Goal: Entertainment & Leisure: Consume media (video, audio)

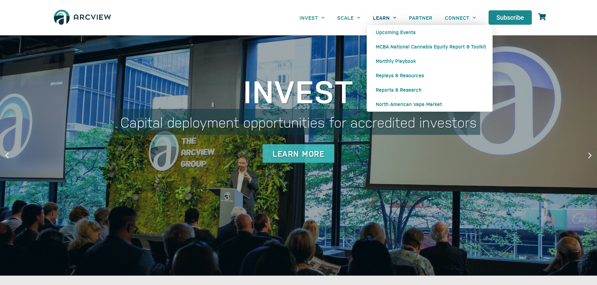
click at [388, 20] on link "LEARN" at bounding box center [385, 18] width 36 height 14
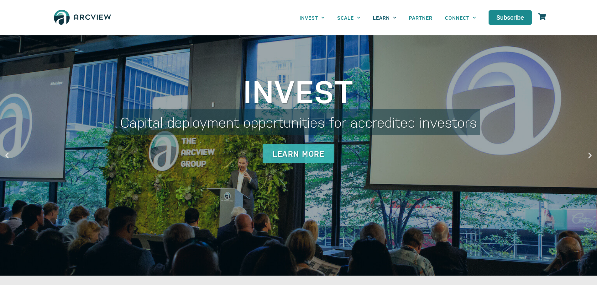
click at [383, 18] on link "LEARN" at bounding box center [385, 18] width 36 height 14
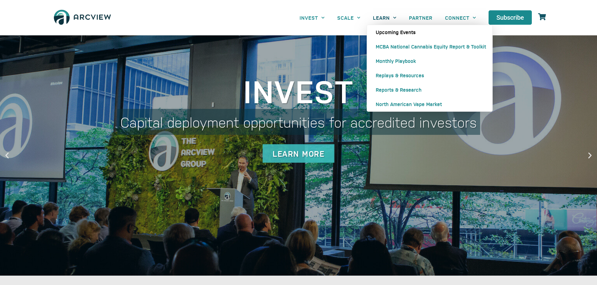
click at [386, 31] on link "Upcoming Events" at bounding box center [429, 32] width 125 height 14
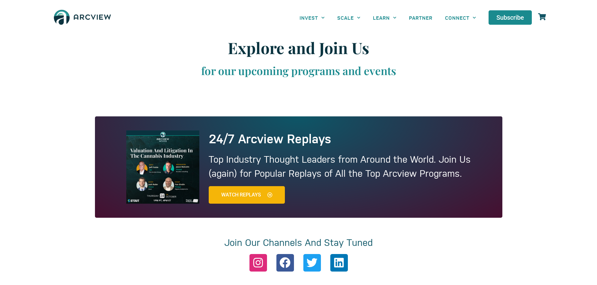
click at [255, 195] on span "Watch Replays" at bounding box center [241, 195] width 40 height 5
